Goal: Task Accomplishment & Management: Complete application form

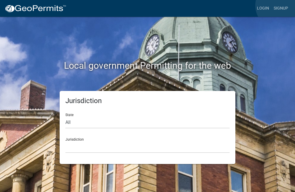
click at [279, 6] on link "Signup" at bounding box center [280, 8] width 19 height 11
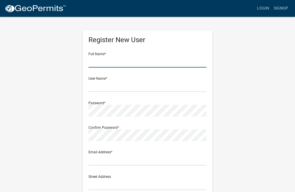
click at [97, 60] on input "text" at bounding box center [147, 62] width 118 height 12
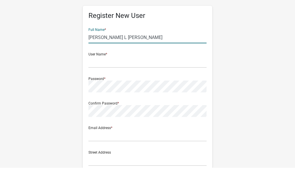
click at [106, 56] on input "Danny L Debra S Singleton" at bounding box center [147, 62] width 118 height 12
type input "[PERSON_NAME] & [PERSON_NAME]"
click at [99, 80] on input "text" at bounding box center [147, 86] width 118 height 12
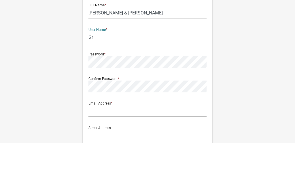
type input "G"
type input "singletondebbie33@gmail.com"
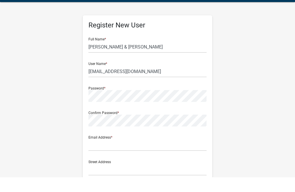
scroll to position [15, 0]
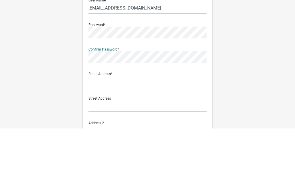
click at [101, 82] on div "Password *" at bounding box center [147, 92] width 118 height 20
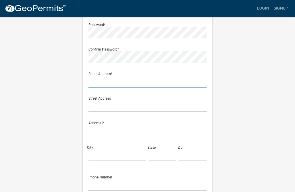
click at [101, 82] on input "text" at bounding box center [147, 82] width 118 height 12
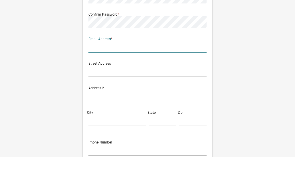
type input "singletondebbie33@gmail.com"
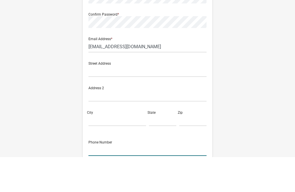
scroll to position [117, 0]
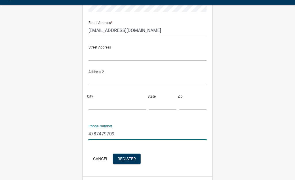
type input "4787479709"
click at [98, 61] on input "text" at bounding box center [147, 67] width 118 height 12
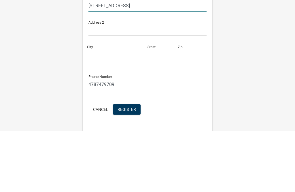
type input "[STREET_ADDRESS]"
click at [101, 110] on input "City" at bounding box center [117, 116] width 58 height 12
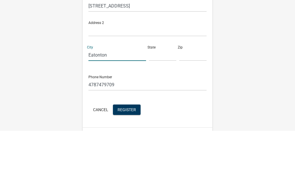
type input "Eatonton"
click at [159, 110] on input "text" at bounding box center [162, 116] width 27 height 12
type input "Ga"
click at [188, 110] on input "text" at bounding box center [192, 116] width 27 height 12
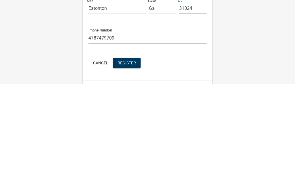
type input "31024"
click at [124, 140] on input "4787479709" at bounding box center [147, 146] width 118 height 12
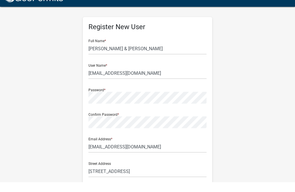
scroll to position [0, 0]
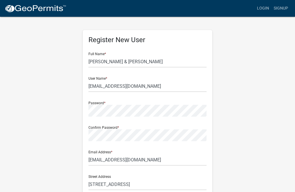
type input "[PHONE_NUMBER]"
click at [161, 84] on input "singletondebbie33@gmail.com" at bounding box center [147, 86] width 118 height 12
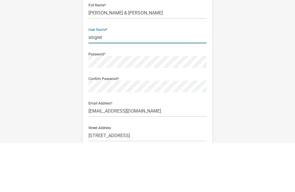
type input "single"
type input "Danboy"
click at [108, 72] on div "User Name * Danboy" at bounding box center [147, 82] width 118 height 20
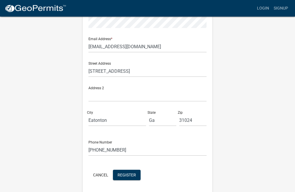
scroll to position [114, 0]
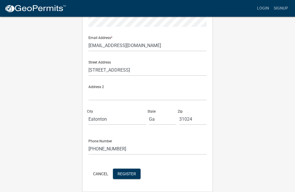
click at [128, 175] on span "Register" at bounding box center [127, 173] width 18 height 5
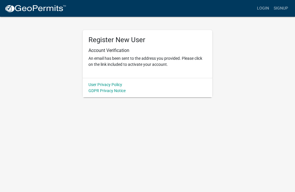
scroll to position [0, 0]
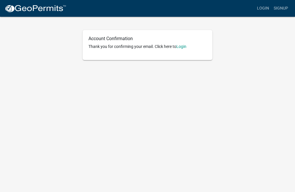
click at [182, 48] on link "Login" at bounding box center [181, 46] width 10 height 5
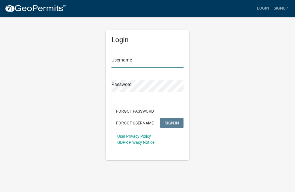
click at [130, 56] on input "Username" at bounding box center [148, 62] width 72 height 12
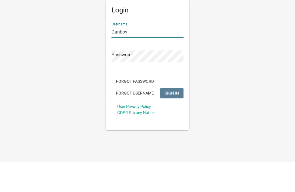
type input "Danboy"
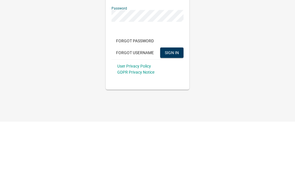
click at [172, 120] on span "SIGN IN" at bounding box center [172, 122] width 14 height 5
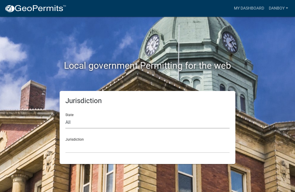
click at [79, 121] on select "All [US_STATE] [US_STATE] [US_STATE] [US_STATE] [US_STATE] [US_STATE] [US_STATE…" at bounding box center [147, 122] width 164 height 12
select select "[US_STATE]"
click at [77, 146] on select "[GEOGRAPHIC_DATA], [US_STATE][PERSON_NAME][GEOGRAPHIC_DATA], [US_STATE][PERSON_…" at bounding box center [147, 147] width 164 height 12
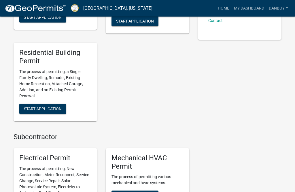
scroll to position [220, 0]
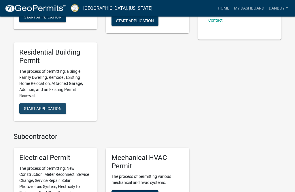
click at [25, 106] on span "Start Application" at bounding box center [43, 108] width 38 height 5
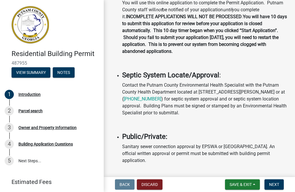
scroll to position [166, 0]
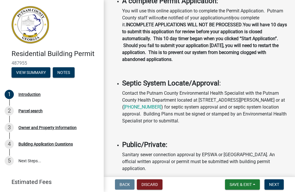
click at [131, 102] on p "Contact the Putnam County Environmental Health Specialist with the Putnam Count…" at bounding box center [205, 107] width 166 height 35
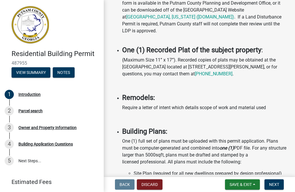
scroll to position [535, 0]
click at [278, 183] on span "Next" at bounding box center [274, 184] width 10 height 5
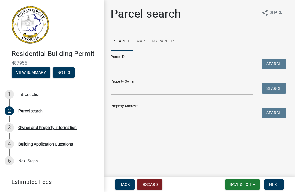
click at [131, 67] on input "Parcel ID:" at bounding box center [182, 65] width 143 height 12
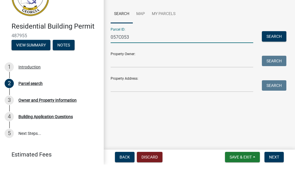
type input "057C053"
click at [121, 83] on input "Property Owner:" at bounding box center [182, 89] width 143 height 12
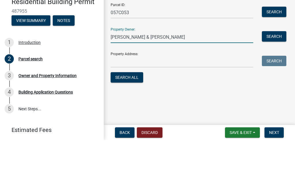
type input "[PERSON_NAME] & [PERSON_NAME]"
click at [123, 107] on input "Property Address:" at bounding box center [182, 113] width 143 height 12
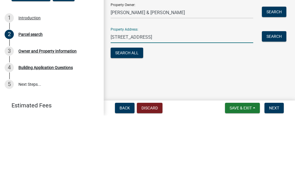
type input "[STREET_ADDRESS]"
click at [134, 124] on button "Search All" at bounding box center [127, 129] width 33 height 10
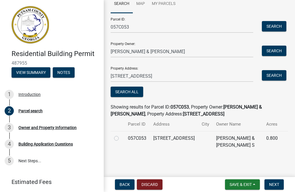
scroll to position [37, 0]
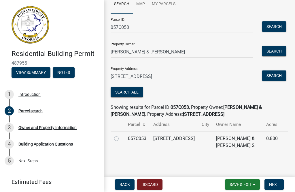
click at [121, 135] on label at bounding box center [121, 135] width 0 height 0
click at [121, 136] on input "radio" at bounding box center [123, 137] width 4 height 4
radio input "true"
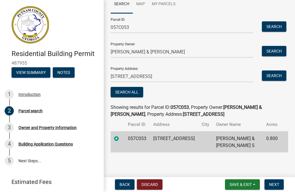
click at [278, 184] on span "Next" at bounding box center [274, 184] width 10 height 5
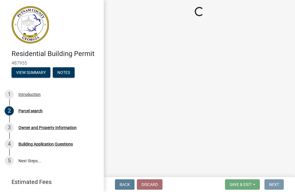
scroll to position [0, 0]
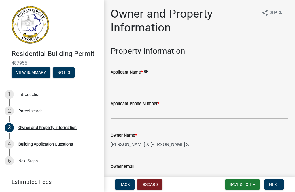
click at [148, 72] on icon "info" at bounding box center [146, 71] width 4 height 4
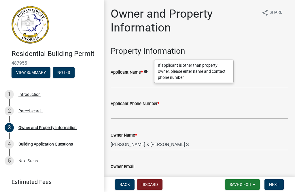
click at [244, 46] on h3 "Property Information" at bounding box center [200, 51] width 178 height 10
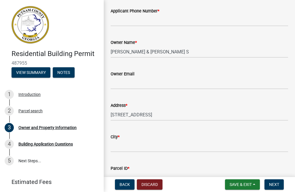
scroll to position [93, 0]
click at [122, 83] on input "Owner Email" at bounding box center [200, 83] width 178 height 12
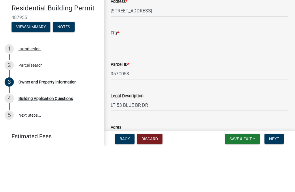
scroll to position [152, 0]
type input "[EMAIL_ADDRESS][DOMAIN_NAME]"
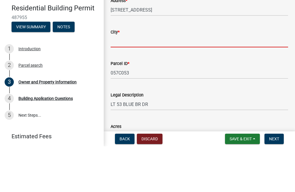
click at [125, 81] on input "City *" at bounding box center [200, 87] width 178 height 12
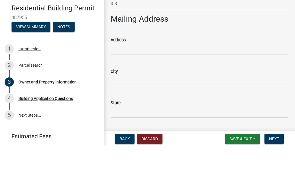
scroll to position [285, 0]
type input "Eatonton"
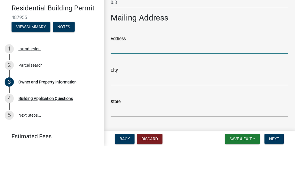
click at [122, 88] on input "Address" at bounding box center [200, 94] width 178 height 12
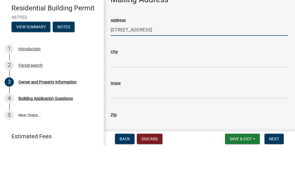
scroll to position [304, 0]
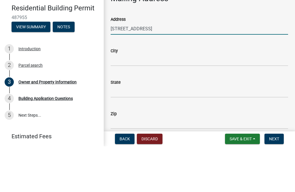
type input "[STREET_ADDRESS]"
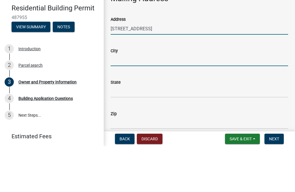
click at [133, 100] on input "City" at bounding box center [200, 106] width 178 height 12
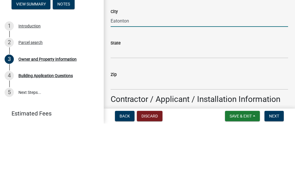
scroll to position [320, 0]
type input "Eatonton"
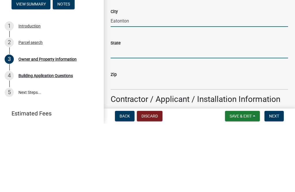
click at [122, 115] on input "State" at bounding box center [200, 121] width 178 height 12
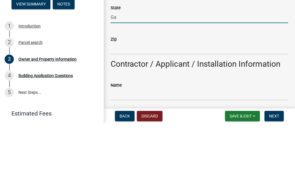
scroll to position [356, 0]
type input "Ga"
click at [129, 111] on input "Zip" at bounding box center [200, 117] width 178 height 12
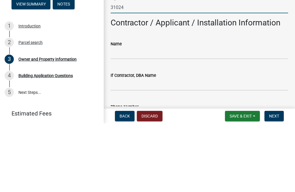
scroll to position [404, 0]
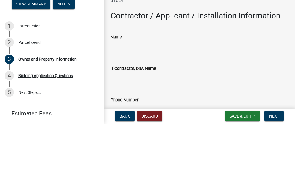
type input "31024"
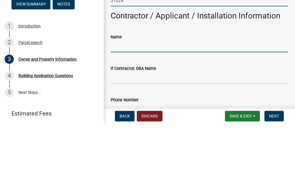
click at [125, 109] on input "Name" at bounding box center [200, 115] width 178 height 12
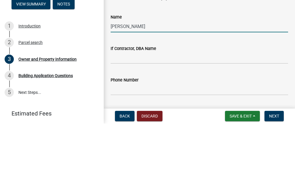
scroll to position [420, 0]
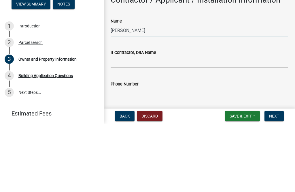
click at [157, 93] on input "[PERSON_NAME]" at bounding box center [200, 99] width 178 height 12
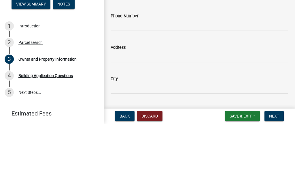
scroll to position [488, 0]
type input "[PERSON_NAME]- Self Contractor"
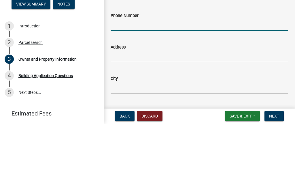
click at [116, 87] on input "Phone Number" at bounding box center [200, 93] width 178 height 12
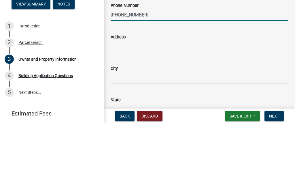
scroll to position [501, 0]
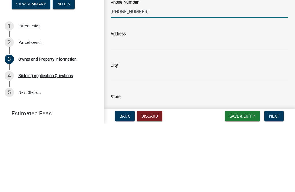
type input "[PHONE_NUMBER]"
click at [123, 105] on input "Address" at bounding box center [200, 111] width 178 height 12
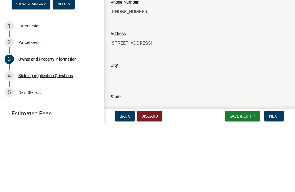
scroll to position [523, 0]
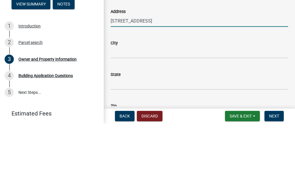
type input "[STREET_ADDRESS]"
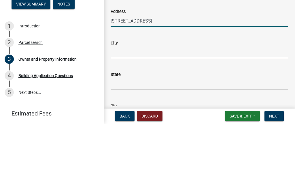
click at [123, 115] on input "City" at bounding box center [200, 121] width 178 height 12
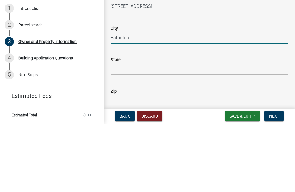
scroll to position [545, 0]
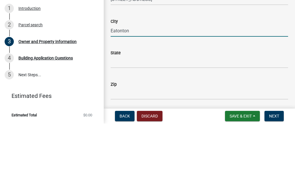
type input "Eatonton"
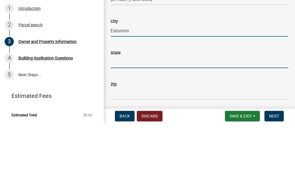
click at [124, 124] on input "State" at bounding box center [200, 130] width 178 height 12
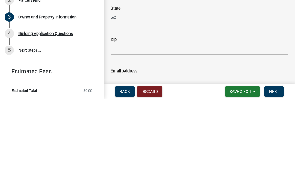
scroll to position [569, 0]
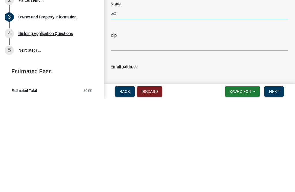
type input "Ga"
click at [131, 132] on input "Zip" at bounding box center [200, 138] width 178 height 12
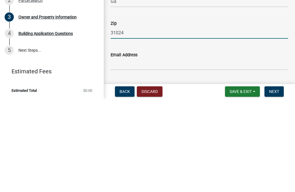
scroll to position [591, 0]
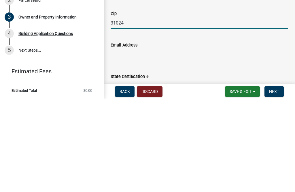
type input "31024"
click at [121, 141] on input "Email Address" at bounding box center [200, 147] width 178 height 12
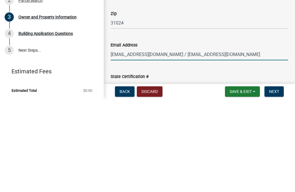
click at [154, 141] on input "[EMAIL_ADDRESS][DOMAIN_NAME] / [EMAIL_ADDRESS][DOMAIN_NAME]" at bounding box center [200, 147] width 178 height 12
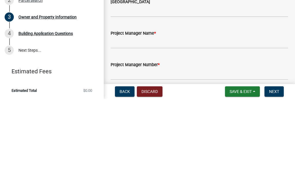
scroll to position [816, 0]
type input "[EMAIL_ADDRESS][DOMAIN_NAME] / [EMAIL_ADDRESS][DOMAIN_NAME]"
click at [159, 114] on div "Project Manager Name *" at bounding box center [200, 127] width 178 height 27
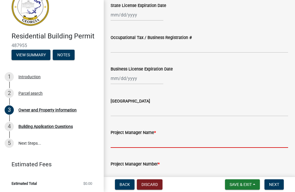
click at [132, 139] on input "Project Manager Name *" at bounding box center [200, 142] width 178 height 12
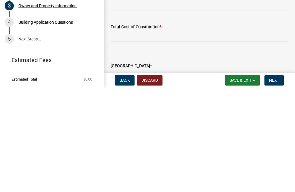
scroll to position [887, 0]
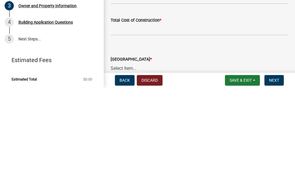
type input "[PERSON_NAME]"
click at [129, 128] on input "text" at bounding box center [200, 134] width 178 height 12
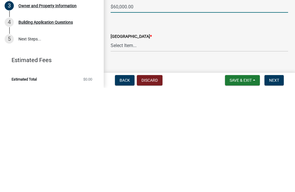
scroll to position [917, 0]
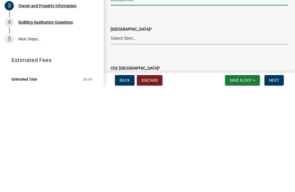
click at [133, 137] on select "Select Item... AG-1 R-1R R-1 R-2 MHP RM-1 RM-3 C-1 C-2 I-M PUD N/A" at bounding box center [200, 143] width 178 height 12
type input "60000"
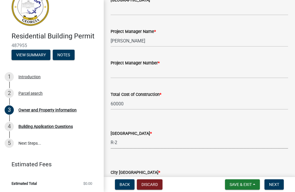
select select "78bfdc44-73ff-456e-a557-d4c99b9c08be"
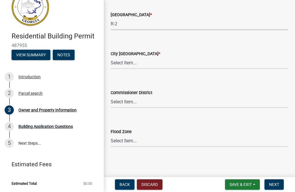
scroll to position [1035, 0]
click at [141, 100] on select "Select Item... District 1 District 2 District 3 District 4" at bounding box center [200, 103] width 178 height 12
select select "295c155f-de53-4b68-9fdd-08c8883e9b6f"
click at [147, 133] on div "Flood Zone" at bounding box center [200, 132] width 178 height 7
click at [132, 141] on select "Select Item... Zone A Zone V Zone A99 Zone AE Zone AO Zone AH Zone VE Zone AR Z…" at bounding box center [200, 141] width 178 height 12
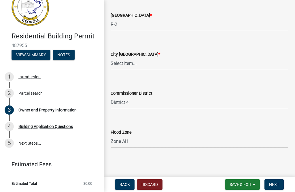
click at [127, 140] on select "Select Item... Zone A Zone V Zone A99 Zone AE Zone AO Zone AH Zone VE Zone AR Z…" at bounding box center [200, 141] width 178 height 12
click at [125, 133] on label "Flood Zone" at bounding box center [121, 132] width 21 height 4
click at [125, 135] on select "Select Item... Zone A Zone V Zone A99 Zone AE Zone AO Zone AH Zone VE Zone AR Z…" at bounding box center [200, 141] width 178 height 12
select select "fa9ac713-ff98-4511-b6d6-b752a2dce95a"
click at [276, 183] on span "Next" at bounding box center [274, 184] width 10 height 5
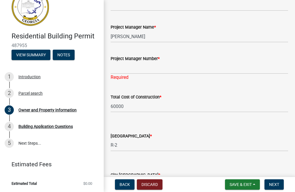
scroll to position [934, 0]
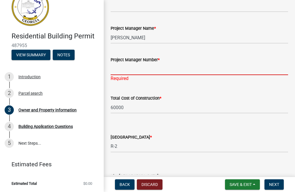
click at [119, 66] on input "Project Manager Number *" at bounding box center [200, 69] width 178 height 12
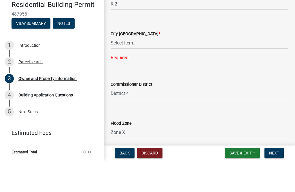
scroll to position [1046, 0]
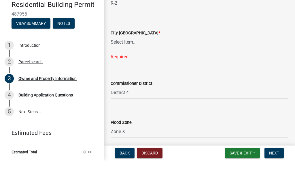
type input "[PHONE_NUMBER]"
click at [132, 68] on select "Select Item... A-1 A-2 R-1 R-2 R-3 R-4 MHP C-1 C-2 I-1 I-2 DB FH H-P N/A" at bounding box center [200, 74] width 178 height 12
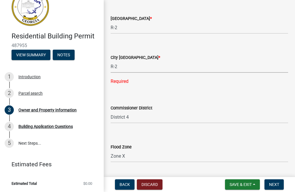
select select "7eb8553c-806a-4bdf-b4b6-2711153129c5"
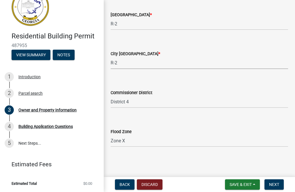
scroll to position [1049, 0]
click at [280, 183] on button "Next" at bounding box center [274, 184] width 19 height 10
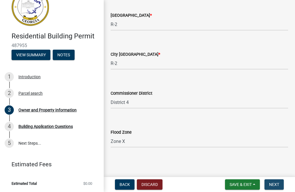
click at [278, 182] on span "Next" at bounding box center [274, 184] width 10 height 5
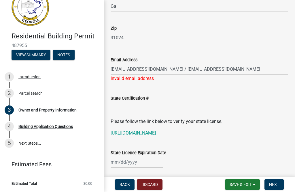
scroll to position [678, 0]
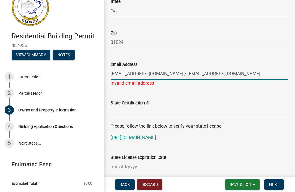
click at [239, 72] on input "[EMAIL_ADDRESS][DOMAIN_NAME] / [EMAIL_ADDRESS][DOMAIN_NAME]" at bounding box center [200, 74] width 178 height 12
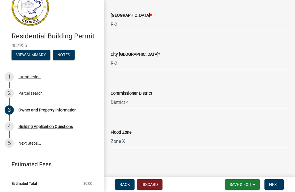
scroll to position [1042, 0]
type input "[EMAIL_ADDRESS][DOMAIN_NAME]"
click at [276, 182] on span "Next" at bounding box center [274, 184] width 10 height 5
click at [273, 186] on span "Next" at bounding box center [274, 184] width 10 height 5
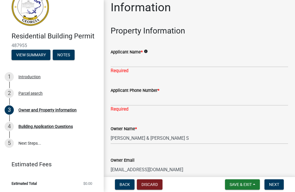
scroll to position [18, 0]
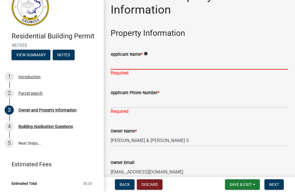
click at [117, 64] on input "Applicant Name *" at bounding box center [200, 64] width 178 height 12
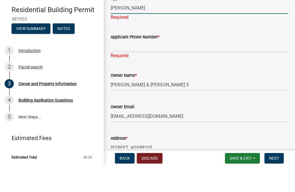
scroll to position [50, 0]
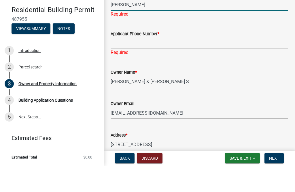
type input "[PERSON_NAME]"
click at [116, 63] on input "Applicant Phone Number *" at bounding box center [200, 69] width 178 height 12
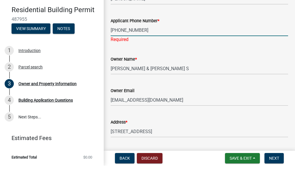
scroll to position [56, 0]
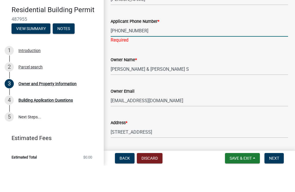
click at [143, 51] on input "[PHONE_NUMBER]" at bounding box center [200, 57] width 178 height 12
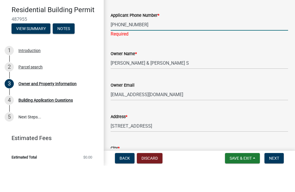
scroll to position [62, 0]
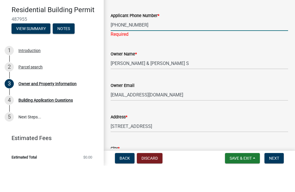
type input "[PHONE_NUMBER]"
click at [217, 77] on form "Owner Name * [PERSON_NAME] & [PERSON_NAME] S" at bounding box center [200, 86] width 178 height 19
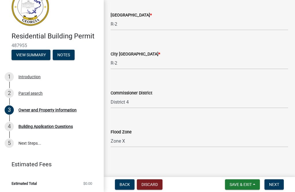
scroll to position [1028, 0]
click at [276, 182] on span "Next" at bounding box center [274, 184] width 10 height 5
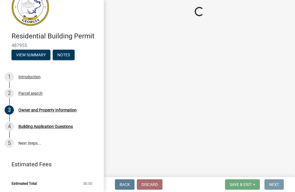
scroll to position [0, 0]
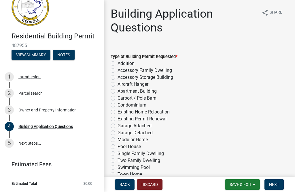
click at [118, 133] on label "Garage Detached" at bounding box center [135, 132] width 35 height 7
click at [118, 133] on input "Garage Detached" at bounding box center [120, 131] width 4 height 4
radio input "true"
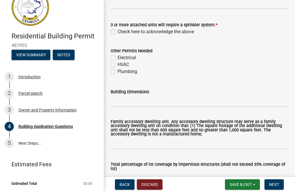
scroll to position [235, 0]
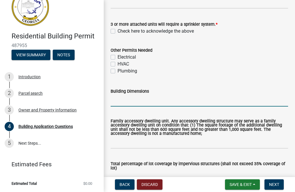
click at [123, 102] on input "Building Dimensions" at bounding box center [200, 101] width 178 height 12
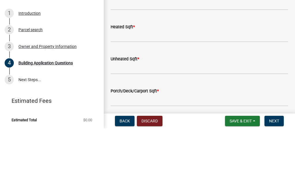
scroll to position [345, 0]
type input "38x30"
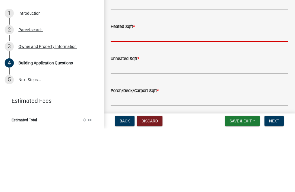
click at [118, 93] on input "text" at bounding box center [200, 99] width 178 height 12
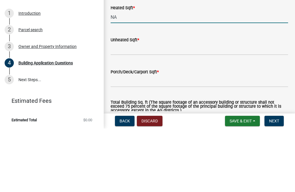
scroll to position [364, 0]
click at [119, 106] on input "text" at bounding box center [200, 112] width 178 height 12
type input "0"
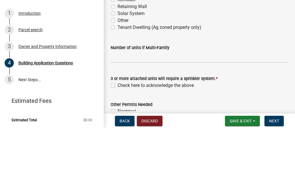
scroll to position [116, 0]
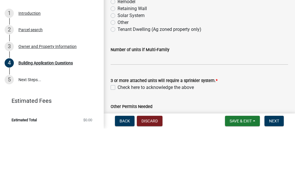
type input "1140"
click at [221, 101] on div "Number of units if Multi-Family" at bounding box center [200, 114] width 178 height 27
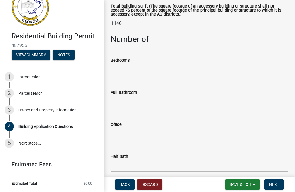
scroll to position [524, 0]
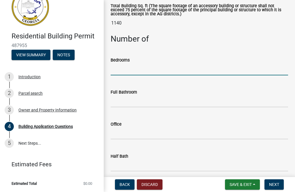
click at [120, 71] on input "text" at bounding box center [200, 69] width 178 height 12
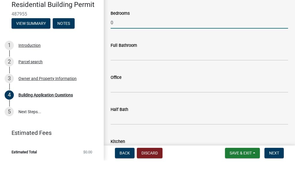
scroll to position [544, 0]
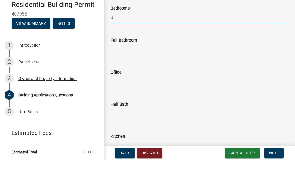
type input "0"
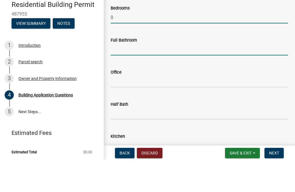
click at [114, 75] on input "text" at bounding box center [200, 81] width 178 height 12
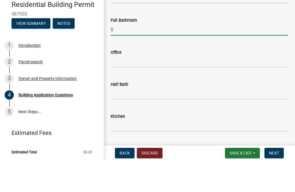
scroll to position [574, 0]
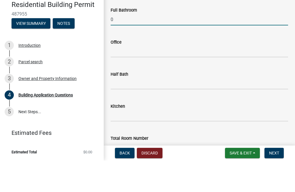
type input "0"
click at [117, 77] on input "text" at bounding box center [200, 83] width 178 height 12
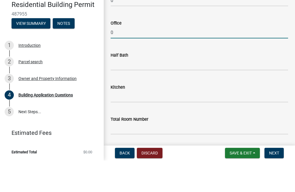
scroll to position [601, 0]
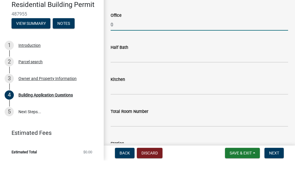
type input "0"
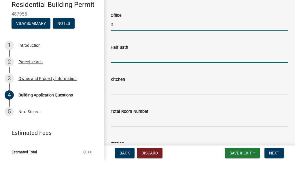
click at [116, 82] on input "text" at bounding box center [200, 88] width 178 height 12
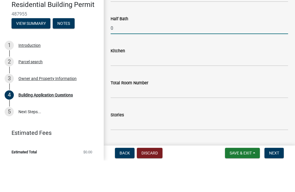
scroll to position [630, 0]
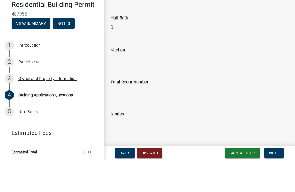
type input "0"
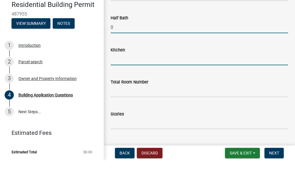
click at [119, 85] on input "text" at bounding box center [200, 91] width 178 height 12
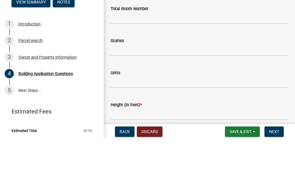
scroll to position [683, 0]
type input "0"
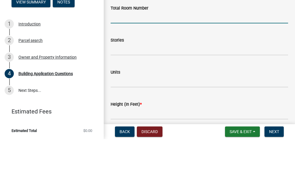
click at [116, 64] on input "text" at bounding box center [200, 70] width 178 height 12
type input "1"
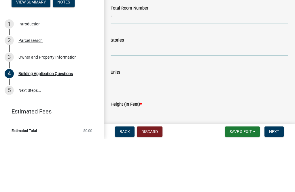
click at [118, 96] on input "text" at bounding box center [200, 102] width 178 height 12
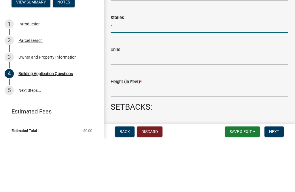
scroll to position [706, 0]
type input "1"
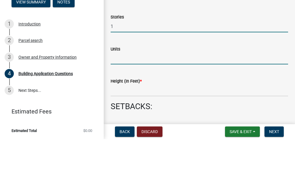
click at [122, 105] on input "text" at bounding box center [200, 111] width 178 height 12
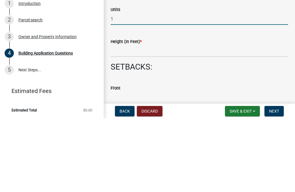
scroll to position [726, 0]
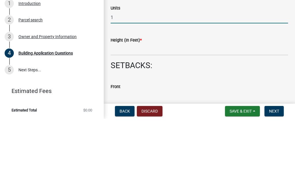
type input "1"
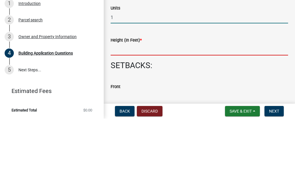
click at [118, 117] on input "text" at bounding box center [200, 123] width 178 height 12
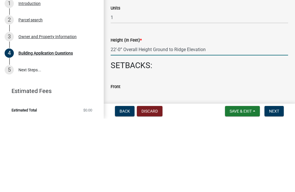
click at [152, 117] on input "22’-0” Overall Height Ground to Ridge Elevation" at bounding box center [200, 123] width 178 height 12
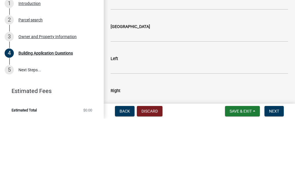
scroll to position [854, 0]
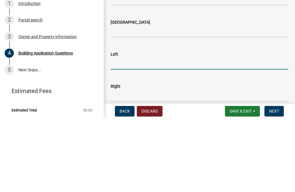
click at [117, 124] on form "Left" at bounding box center [200, 133] width 178 height 19
type input "220"
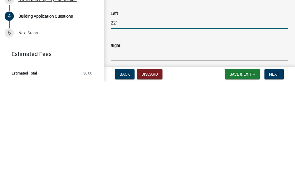
scroll to position [870, 0]
click at [124, 159] on input "text" at bounding box center [200, 165] width 178 height 12
type input "22"
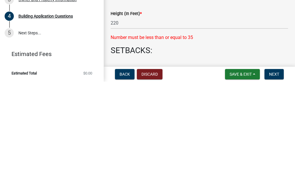
scroll to position [716, 0]
click at [120, 127] on input "220" at bounding box center [200, 133] width 178 height 12
type input "18"
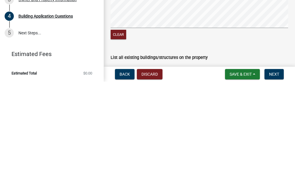
scroll to position [967, 0]
type input "22"
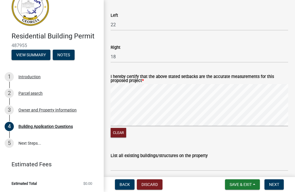
click at [121, 131] on button "Clear" at bounding box center [119, 133] width 16 height 10
click at [119, 135] on button "Clear" at bounding box center [119, 133] width 16 height 10
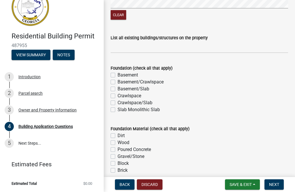
scroll to position [1086, 0]
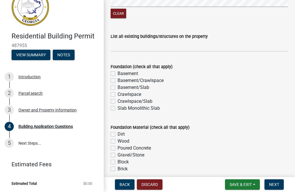
click at [118, 108] on label "Slab Monolithic Slab" at bounding box center [139, 108] width 42 height 7
click at [118, 108] on input "Slab Monolithic Slab" at bounding box center [120, 107] width 4 height 4
checkbox input "true"
checkbox input "false"
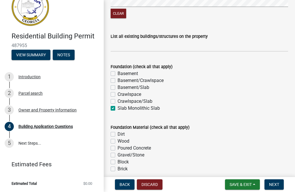
checkbox input "false"
checkbox input "true"
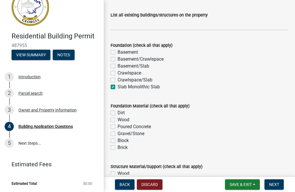
scroll to position [1109, 0]
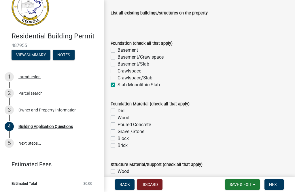
click at [118, 123] on label "Poured Concrete" at bounding box center [134, 124] width 33 height 7
click at [118, 123] on input "Poured Concrete" at bounding box center [120, 123] width 4 height 4
checkbox input "true"
checkbox input "false"
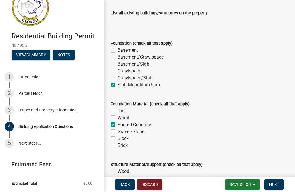
checkbox input "true"
checkbox input "false"
click at [118, 137] on label "Block" at bounding box center [123, 138] width 11 height 7
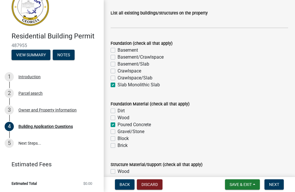
click at [118, 137] on input "Block" at bounding box center [120, 137] width 4 height 4
checkbox input "true"
checkbox input "false"
checkbox input "true"
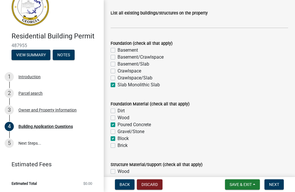
checkbox input "false"
checkbox input "true"
checkbox input "false"
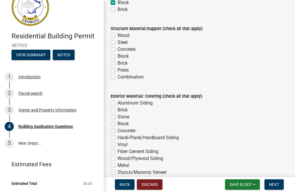
scroll to position [1245, 0]
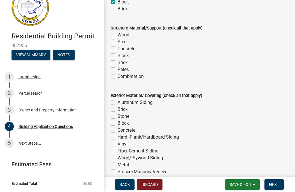
click at [118, 76] on label "Combination" at bounding box center [131, 76] width 26 height 7
click at [118, 76] on input "Combination" at bounding box center [120, 75] width 4 height 4
checkbox input "true"
checkbox input "false"
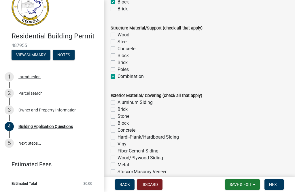
checkbox input "false"
checkbox input "true"
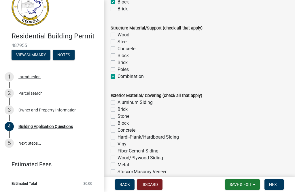
click at [118, 35] on label "Wood" at bounding box center [124, 34] width 12 height 7
click at [118, 35] on input "Wood" at bounding box center [120, 33] width 4 height 4
checkbox input "true"
checkbox input "false"
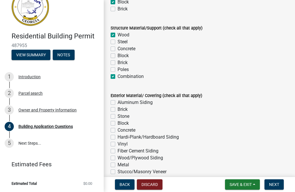
checkbox input "false"
checkbox input "true"
click at [118, 53] on label "Block" at bounding box center [123, 55] width 11 height 7
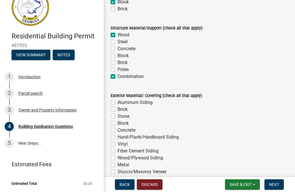
click at [118, 53] on input "Block" at bounding box center [120, 54] width 4 height 4
checkbox input "true"
checkbox input "false"
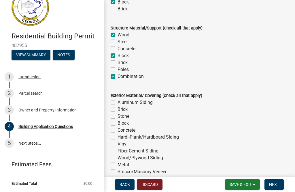
checkbox input "true"
checkbox input "false"
checkbox input "true"
click at [118, 54] on label "Block" at bounding box center [123, 55] width 11 height 7
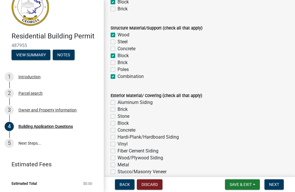
click at [118, 54] on input "Block" at bounding box center [120, 54] width 4 height 4
checkbox input "false"
checkbox input "true"
checkbox input "false"
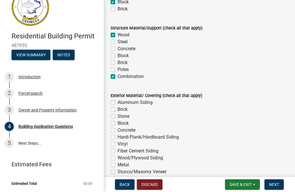
checkbox input "false"
checkbox input "true"
click at [118, 34] on label "Wood" at bounding box center [124, 34] width 12 height 7
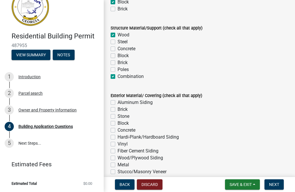
click at [118, 34] on input "Wood" at bounding box center [120, 33] width 4 height 4
checkbox input "false"
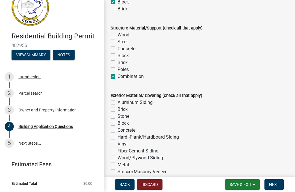
checkbox input "false"
checkbox input "true"
click at [118, 33] on label "Wood" at bounding box center [124, 34] width 12 height 7
click at [118, 33] on input "Wood" at bounding box center [120, 33] width 4 height 4
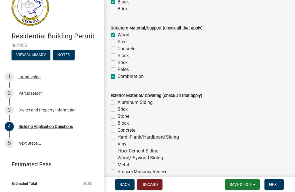
checkbox input "true"
checkbox input "false"
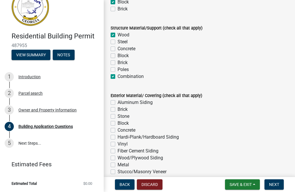
checkbox input "false"
checkbox input "true"
click at [118, 46] on label "Concrete" at bounding box center [127, 48] width 18 height 7
click at [118, 46] on input "Concrete" at bounding box center [120, 47] width 4 height 4
checkbox input "true"
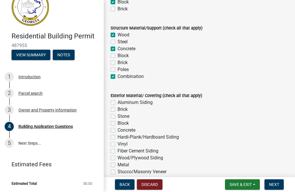
checkbox input "true"
checkbox input "false"
checkbox input "true"
checkbox input "false"
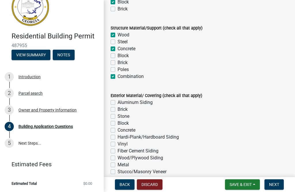
checkbox input "false"
checkbox input "true"
click at [118, 52] on label "Block" at bounding box center [123, 55] width 11 height 7
click at [118, 52] on input "Block" at bounding box center [120, 54] width 4 height 4
checkbox input "true"
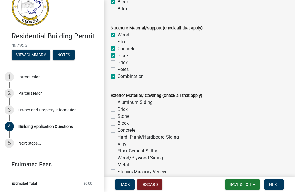
checkbox input "true"
checkbox input "false"
checkbox input "true"
checkbox input "false"
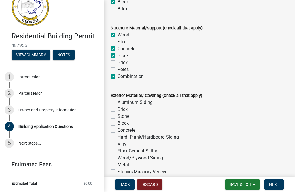
checkbox input "false"
checkbox input "true"
click at [118, 45] on label "Concrete" at bounding box center [127, 48] width 18 height 7
click at [118, 45] on input "Concrete" at bounding box center [120, 47] width 4 height 4
checkbox input "false"
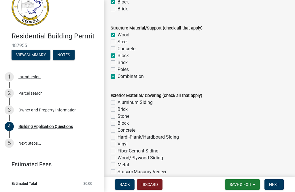
checkbox input "true"
checkbox input "false"
checkbox input "true"
checkbox input "false"
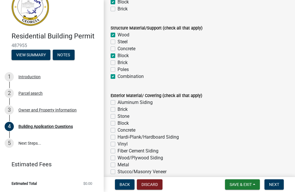
checkbox input "false"
checkbox input "true"
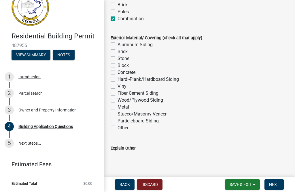
scroll to position [1303, 0]
click at [118, 77] on label "Hardi-Plank/Hardboard Siding" at bounding box center [148, 79] width 61 height 7
click at [118, 77] on input "Hardi-Plank/Hardboard Siding" at bounding box center [120, 78] width 4 height 4
checkbox input "true"
checkbox input "false"
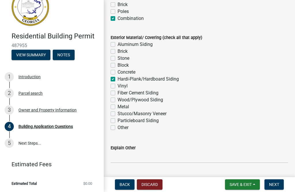
checkbox input "false"
checkbox input "true"
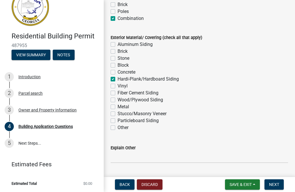
checkbox input "false"
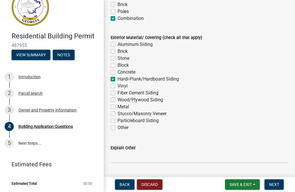
checkbox input "false"
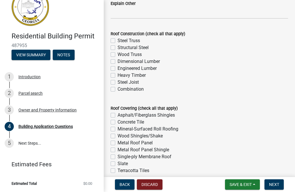
scroll to position [1448, 0]
click at [118, 52] on label "Wood Truss" at bounding box center [130, 54] width 24 height 7
click at [118, 52] on input "Wood Truss" at bounding box center [120, 53] width 4 height 4
checkbox input "true"
checkbox input "false"
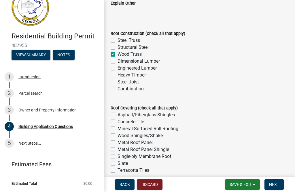
checkbox input "false"
checkbox input "true"
checkbox input "false"
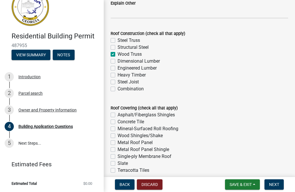
checkbox input "false"
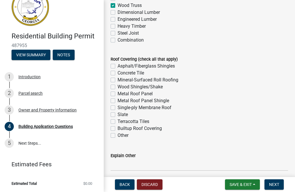
scroll to position [1497, 0]
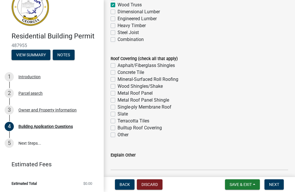
click at [118, 91] on label "Metal Roof Panel" at bounding box center [135, 93] width 35 height 7
click at [118, 91] on input "Metal Roof Panel" at bounding box center [120, 92] width 4 height 4
checkbox input "true"
checkbox input "false"
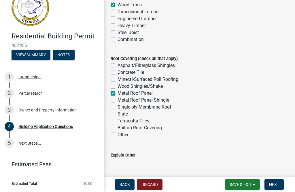
checkbox input "false"
checkbox input "true"
checkbox input "false"
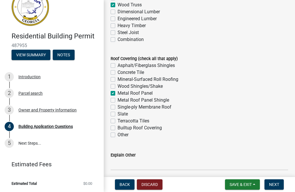
checkbox input "false"
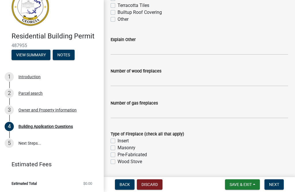
scroll to position [1612, 0]
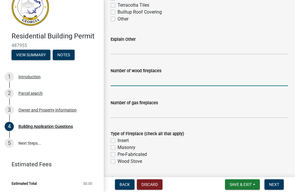
click at [118, 80] on input "text" at bounding box center [200, 80] width 178 height 12
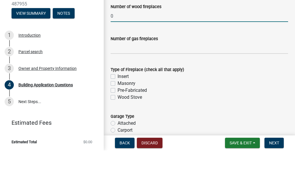
scroll to position [1636, 0]
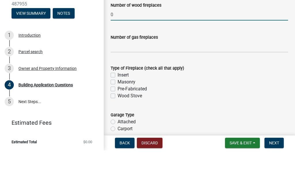
type input "0"
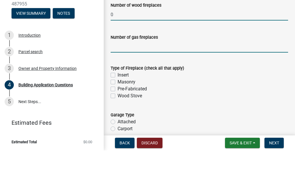
click at [113, 82] on input "text" at bounding box center [200, 88] width 178 height 12
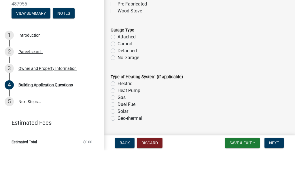
scroll to position [1722, 0]
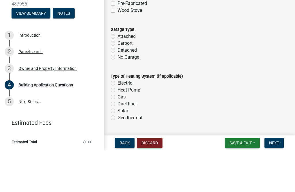
type input "0"
click at [118, 88] on label "Detached" at bounding box center [127, 91] width 19 height 7
click at [118, 88] on input "Detached" at bounding box center [120, 90] width 4 height 4
radio input "true"
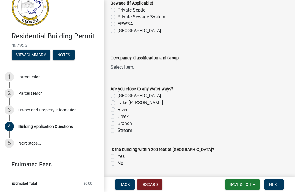
scroll to position [1984, 0]
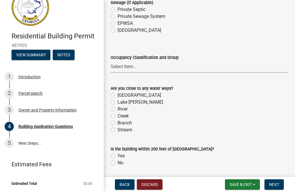
click at [128, 65] on select "Select Item... A-1 A-2 A-3 A-4 A-5 B M E F-1 F-2 R-1 R-2 R-3 R-4 H-1 H-2 H-4 H-…" at bounding box center [200, 67] width 178 height 12
select select "2d2003fc-d9eb-499a-8898-1fc62eef35cf"
click at [118, 101] on label "Lake [PERSON_NAME]" at bounding box center [141, 102] width 46 height 7
click at [118, 101] on input "Lake [PERSON_NAME]" at bounding box center [120, 101] width 4 height 4
radio input "true"
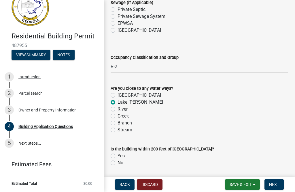
click at [118, 163] on label "No" at bounding box center [121, 162] width 6 height 7
click at [118, 163] on input "No" at bounding box center [120, 161] width 4 height 4
radio input "true"
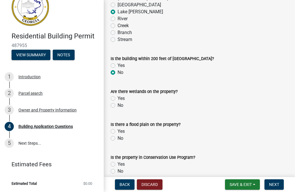
scroll to position [2074, 0]
click at [111, 106] on div "No" at bounding box center [200, 104] width 178 height 7
click at [118, 104] on label "No" at bounding box center [121, 104] width 6 height 7
click at [118, 104] on input "No" at bounding box center [120, 103] width 4 height 4
radio input "true"
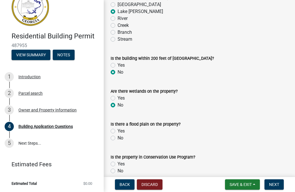
click at [112, 140] on wm-data-entity-input "Is there a flood plain on the property? Yes No" at bounding box center [200, 130] width 178 height 33
click at [111, 139] on div "No" at bounding box center [200, 137] width 178 height 7
click at [118, 138] on label "No" at bounding box center [121, 137] width 6 height 7
click at [118, 138] on input "No" at bounding box center [120, 136] width 4 height 4
radio input "true"
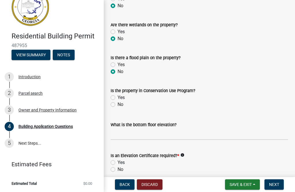
scroll to position [2141, 0]
click at [118, 105] on label "No" at bounding box center [121, 104] width 6 height 7
click at [118, 104] on input "No" at bounding box center [120, 103] width 4 height 4
radio input "true"
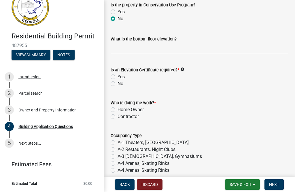
scroll to position [2226, 0]
click at [184, 68] on icon "info" at bounding box center [182, 69] width 4 height 4
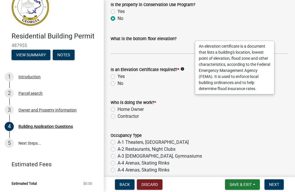
click at [222, 119] on wm-data-entity-input "Who is doing the work? * Home Owner [DEMOGRAPHIC_DATA]" at bounding box center [200, 108] width 178 height 33
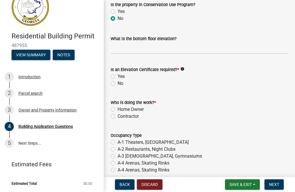
click at [118, 83] on label "No" at bounding box center [121, 83] width 6 height 7
click at [118, 83] on input "No" at bounding box center [120, 82] width 4 height 4
radio input "true"
click at [118, 106] on label "Home Owner" at bounding box center [131, 109] width 26 height 7
click at [118, 106] on input "Home Owner" at bounding box center [120, 108] width 4 height 4
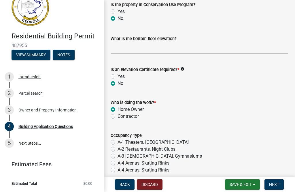
radio input "true"
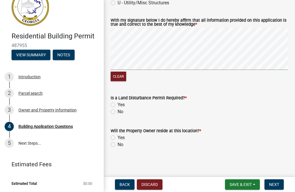
scroll to position [2531, 0]
click at [118, 134] on label "Yes" at bounding box center [121, 137] width 7 height 7
click at [118, 134] on input "Yes" at bounding box center [120, 136] width 4 height 4
radio input "true"
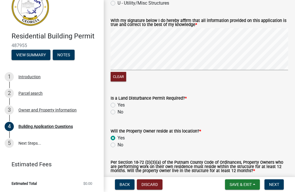
click at [118, 110] on label "No" at bounding box center [121, 111] width 6 height 7
click at [118, 110] on input "No" at bounding box center [120, 110] width 4 height 4
radio input "true"
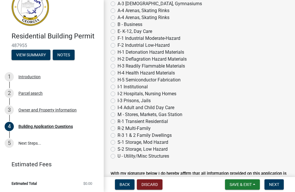
scroll to position [2380, 0]
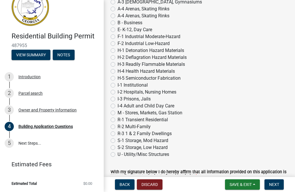
click at [118, 124] on label "R-2 Multi-Family" at bounding box center [134, 126] width 33 height 7
click at [118, 124] on input "R-2 Multi-Family" at bounding box center [120, 125] width 4 height 4
radio input "true"
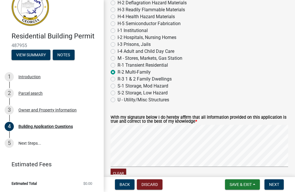
scroll to position [2435, 0]
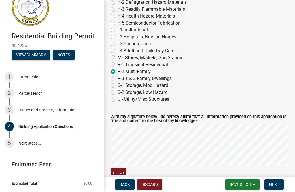
click at [118, 99] on label "U - Utility/Misc Structures" at bounding box center [144, 99] width 52 height 7
click at [118, 99] on input "U - Utility/Misc Structures" at bounding box center [120, 98] width 4 height 4
radio input "true"
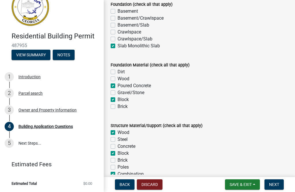
scroll to position [1148, 0]
click at [122, 186] on span "Back" at bounding box center [125, 184] width 10 height 5
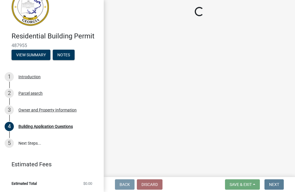
scroll to position [0, 0]
select select "78bfdc44-73ff-456e-a557-d4c99b9c08be"
select select "7eb8553c-806a-4bdf-b4b6-2711153129c5"
select select "295c155f-de53-4b68-9fdd-08c8883e9b6f"
select select "fa9ac713-ff98-4511-b6d6-b752a2dce95a"
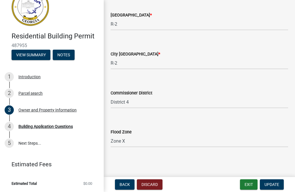
scroll to position [1028, 0]
click at [274, 183] on span "Update" at bounding box center [272, 184] width 15 height 5
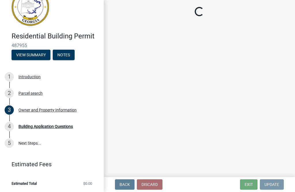
scroll to position [0, 0]
select select "2d2003fc-d9eb-499a-8898-1fc62eef35cf"
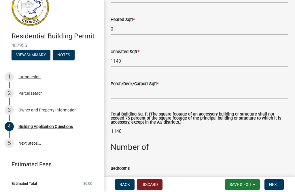
scroll to position [416, 0]
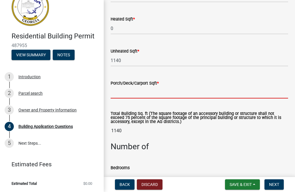
click at [123, 94] on input "text" at bounding box center [200, 92] width 178 height 12
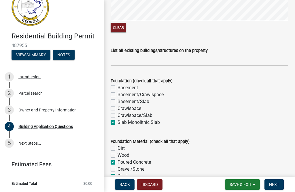
scroll to position [1072, 0]
type input "0"
click at [240, 183] on span "Save & Exit" at bounding box center [241, 184] width 22 height 5
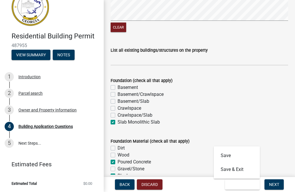
click at [239, 170] on button "Save & Exit" at bounding box center [237, 169] width 46 height 14
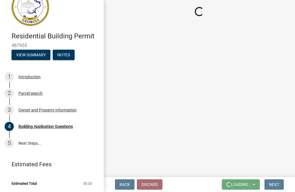
scroll to position [0, 0]
